Goal: Information Seeking & Learning: Learn about a topic

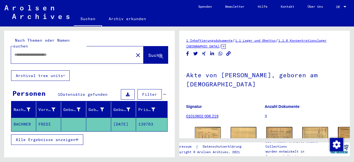
type input "*******"
click at [202, 136] on img at bounding box center [207, 136] width 27 height 20
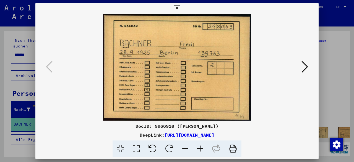
click at [308, 72] on icon at bounding box center [304, 66] width 7 height 13
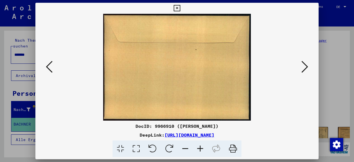
click at [308, 72] on icon at bounding box center [304, 66] width 7 height 13
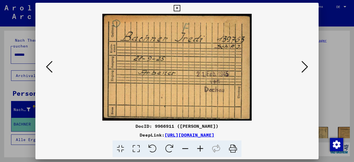
click at [308, 72] on icon at bounding box center [304, 66] width 7 height 13
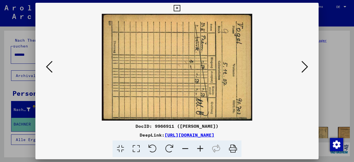
click at [51, 68] on icon at bounding box center [49, 66] width 7 height 13
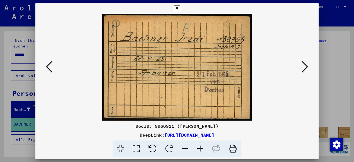
click at [51, 73] on icon at bounding box center [49, 66] width 7 height 13
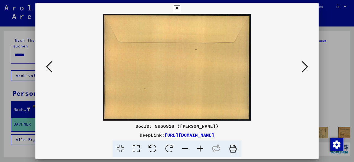
click at [51, 73] on icon at bounding box center [49, 66] width 7 height 13
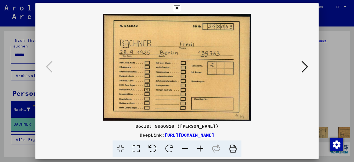
click at [304, 69] on icon at bounding box center [304, 66] width 7 height 13
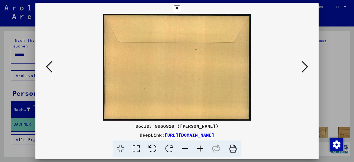
click at [304, 69] on icon at bounding box center [304, 66] width 7 height 13
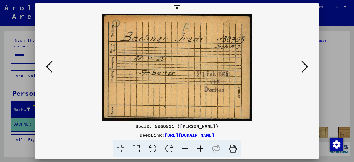
click at [304, 69] on icon at bounding box center [304, 66] width 7 height 13
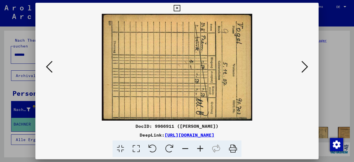
click at [304, 69] on icon at bounding box center [304, 66] width 7 height 13
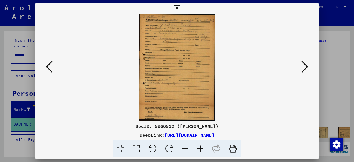
click at [302, 62] on icon at bounding box center [304, 66] width 7 height 13
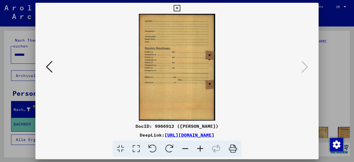
click at [165, 136] on link "[URL][DOMAIN_NAME]" at bounding box center [190, 135] width 50 height 6
click at [48, 68] on icon at bounding box center [49, 66] width 7 height 13
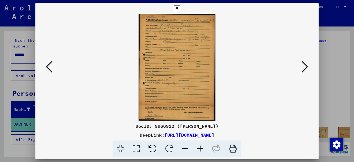
click at [48, 68] on icon at bounding box center [49, 66] width 7 height 13
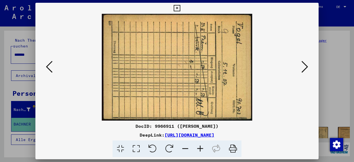
click at [48, 68] on icon at bounding box center [49, 66] width 7 height 13
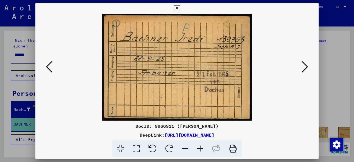
click at [48, 68] on icon at bounding box center [49, 66] width 7 height 13
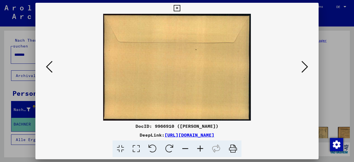
click at [50, 68] on icon at bounding box center [49, 66] width 7 height 13
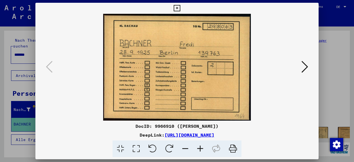
click at [303, 73] on icon at bounding box center [304, 66] width 7 height 13
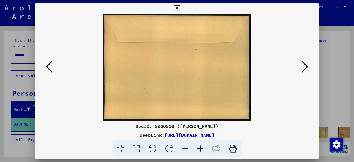
click at [303, 73] on icon at bounding box center [304, 66] width 7 height 13
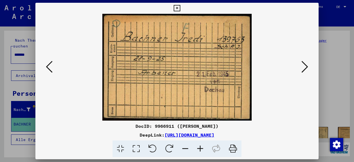
click at [303, 73] on icon at bounding box center [304, 66] width 7 height 13
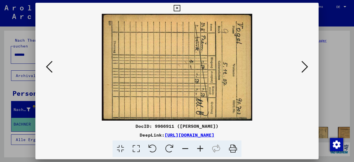
click at [303, 73] on icon at bounding box center [304, 66] width 7 height 13
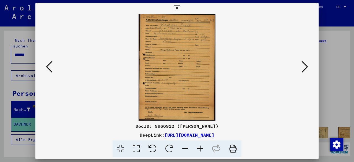
click at [298, 72] on img at bounding box center [177, 67] width 246 height 107
click at [304, 72] on icon at bounding box center [304, 66] width 7 height 13
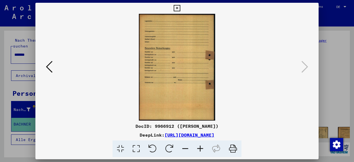
click at [51, 75] on button at bounding box center [49, 67] width 10 height 16
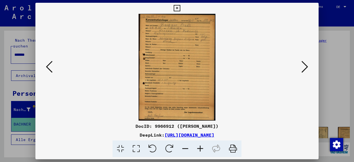
click at [51, 75] on button at bounding box center [49, 67] width 10 height 16
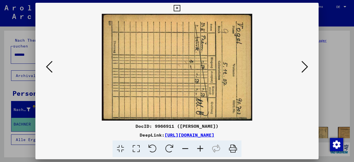
click at [51, 75] on button at bounding box center [49, 67] width 10 height 16
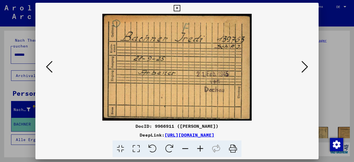
click at [307, 67] on icon at bounding box center [304, 66] width 7 height 13
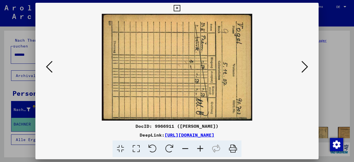
click at [307, 67] on icon at bounding box center [304, 66] width 7 height 13
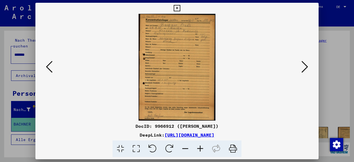
click at [50, 67] on icon at bounding box center [49, 66] width 7 height 13
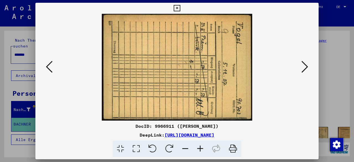
click at [50, 67] on icon at bounding box center [49, 66] width 7 height 13
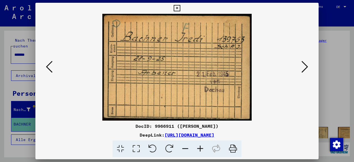
click at [46, 64] on icon at bounding box center [49, 66] width 7 height 13
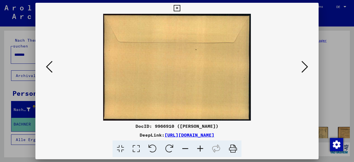
click at [46, 64] on icon at bounding box center [49, 66] width 7 height 13
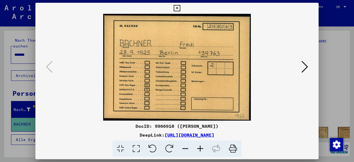
click at [301, 67] on button at bounding box center [305, 67] width 10 height 16
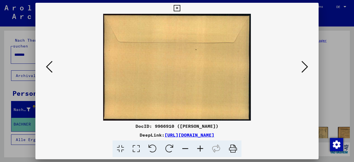
click at [47, 61] on button at bounding box center [49, 67] width 10 height 16
